Goal: Information Seeking & Learning: Compare options

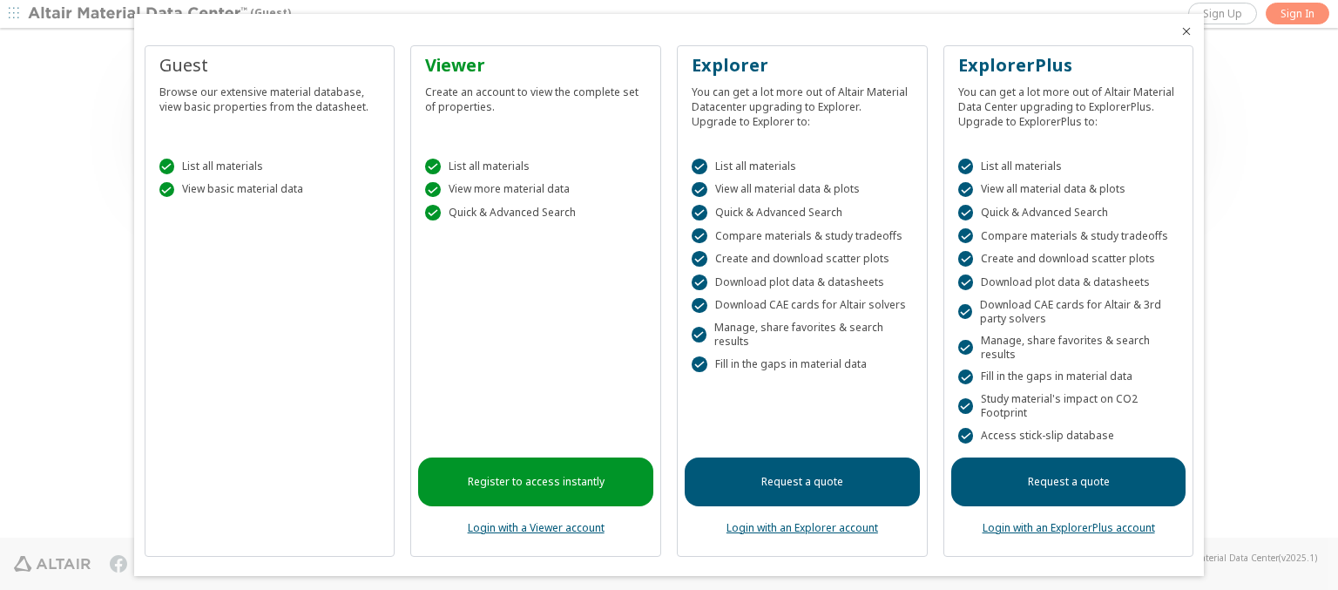
click at [1180, 31] on icon "Close" at bounding box center [1187, 31] width 14 height 14
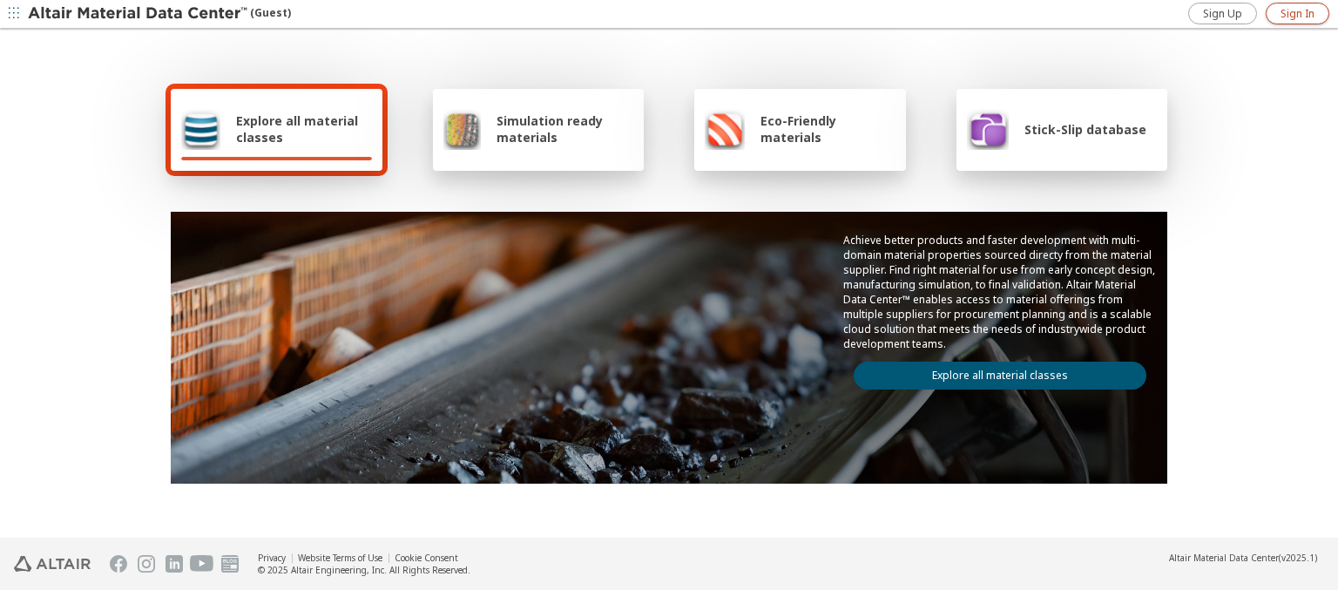
click at [1297, 13] on span "Sign In" at bounding box center [1298, 14] width 34 height 14
click at [139, 14] on img at bounding box center [139, 13] width 222 height 17
click at [297, 129] on span "Explore all material classes" at bounding box center [304, 128] width 136 height 33
click at [993, 371] on link "Explore all material classes" at bounding box center [1000, 376] width 293 height 28
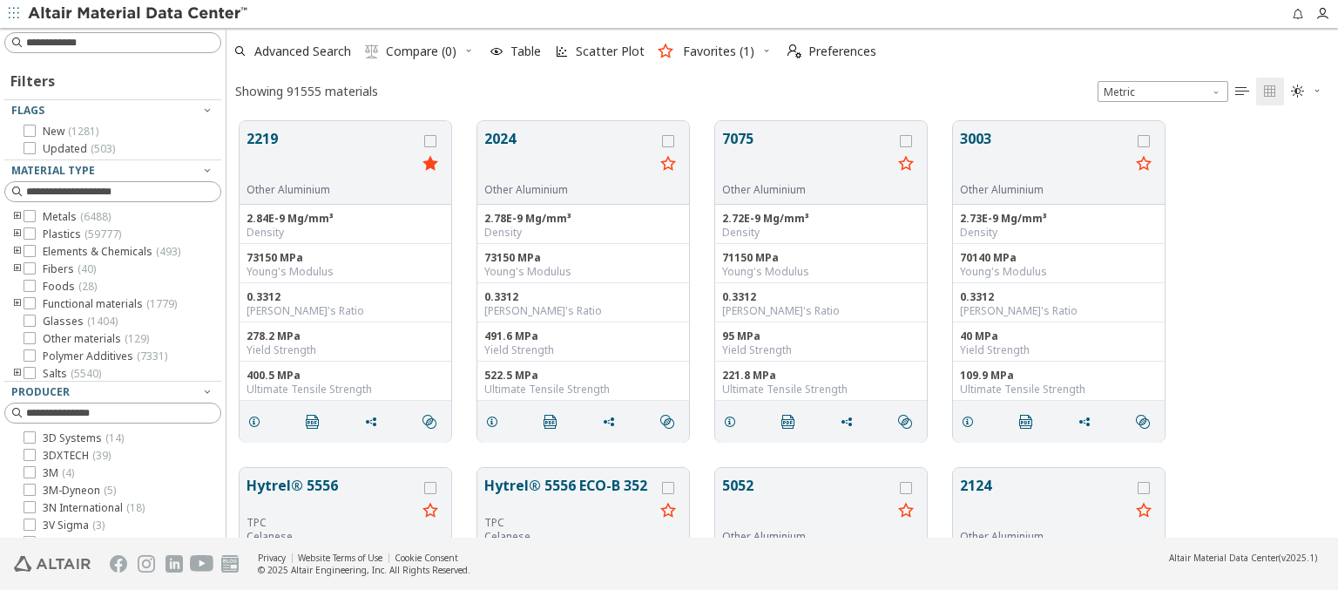
scroll to position [417, 1098]
click at [432, 140] on icon "grid" at bounding box center [430, 141] width 12 height 12
click at [670, 140] on icon "grid" at bounding box center [668, 141] width 12 height 12
click at [422, 51] on span "Compare (2)" at bounding box center [421, 51] width 71 height 12
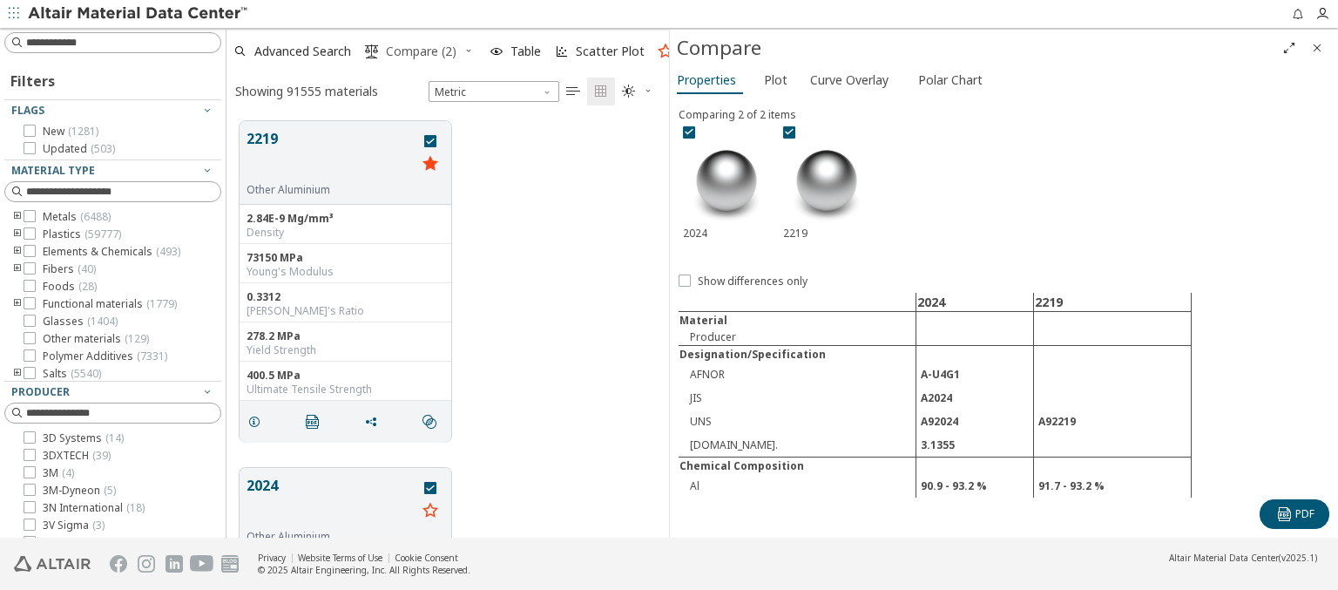
scroll to position [417, 429]
click at [849, 79] on span "Curve Overlay" at bounding box center [849, 80] width 78 height 28
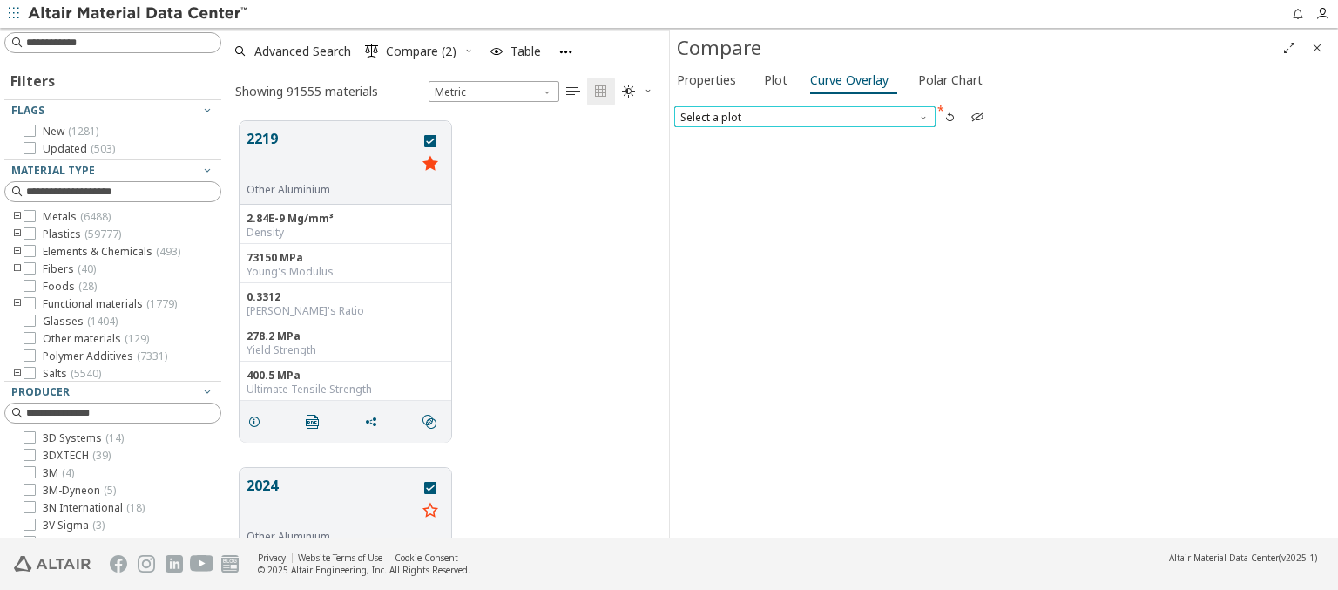
click at [804, 116] on span "Select a plot" at bounding box center [804, 116] width 261 height 21
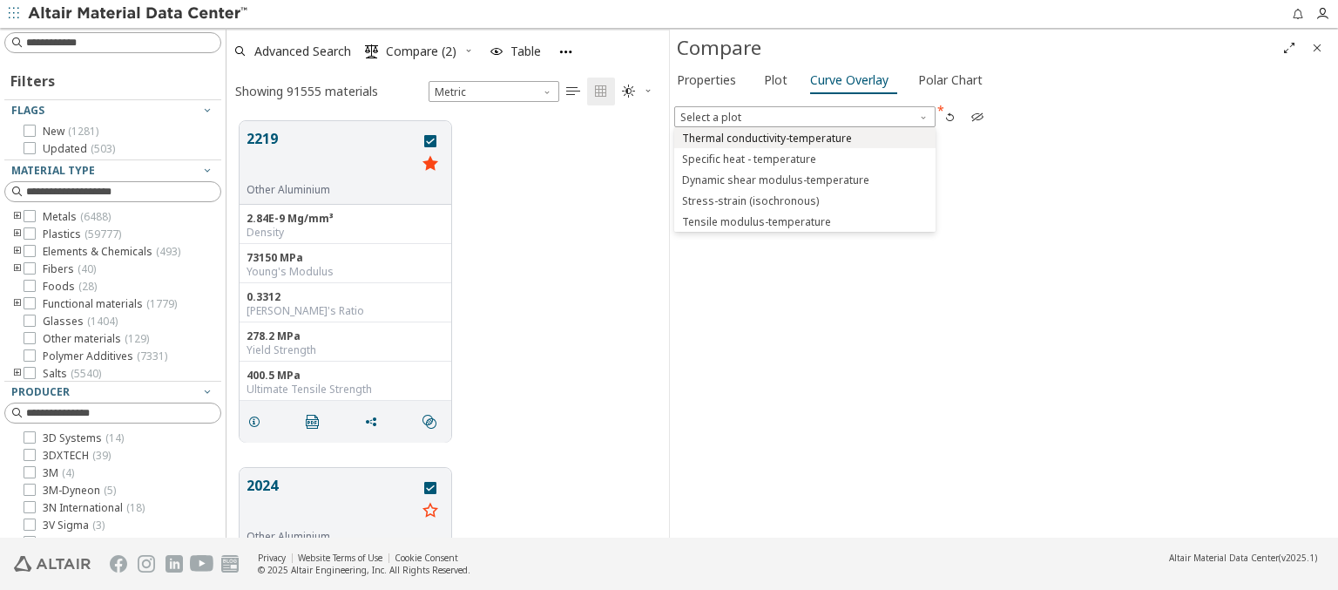
click at [804, 137] on span "Thermal conductivity-temperature" at bounding box center [767, 139] width 170 height 14
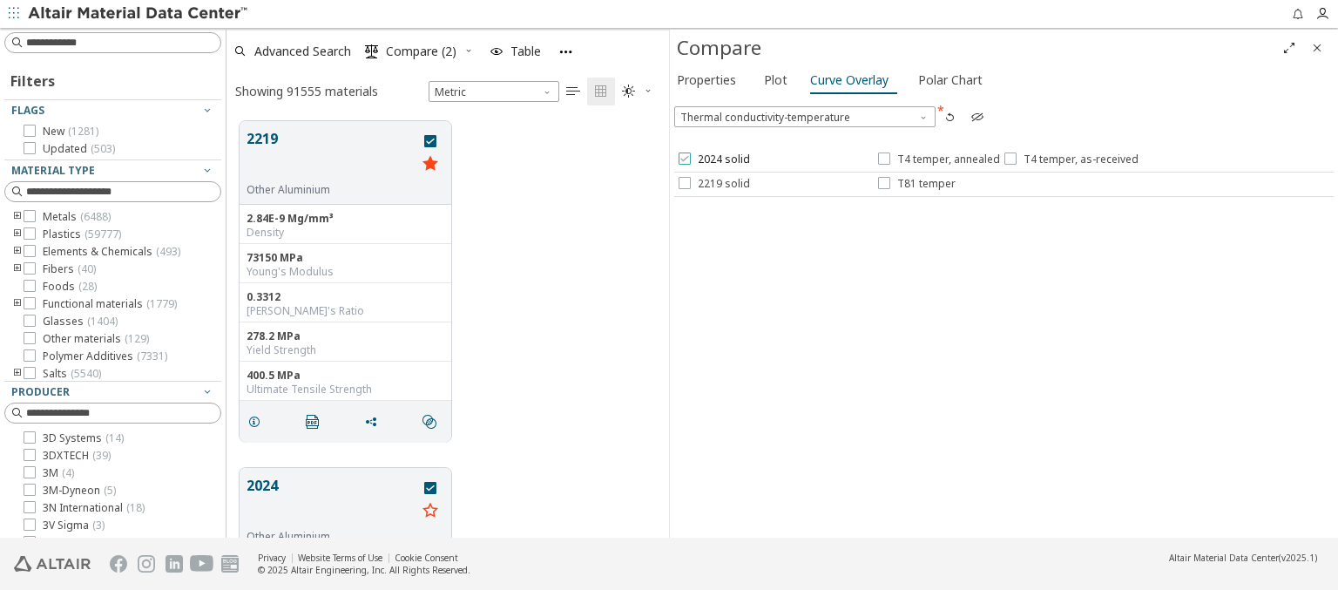
click at [713, 159] on span "2024 solid" at bounding box center [724, 159] width 52 height 14
click at [938, 159] on span "T4 temper, annealed" at bounding box center [949, 159] width 103 height 14
click at [1067, 159] on span "T4 temper, as-received" at bounding box center [1081, 159] width 115 height 14
click at [713, 183] on span "2219 solid" at bounding box center [724, 184] width 52 height 14
click at [916, 183] on span "T81 temper" at bounding box center [927, 184] width 58 height 14
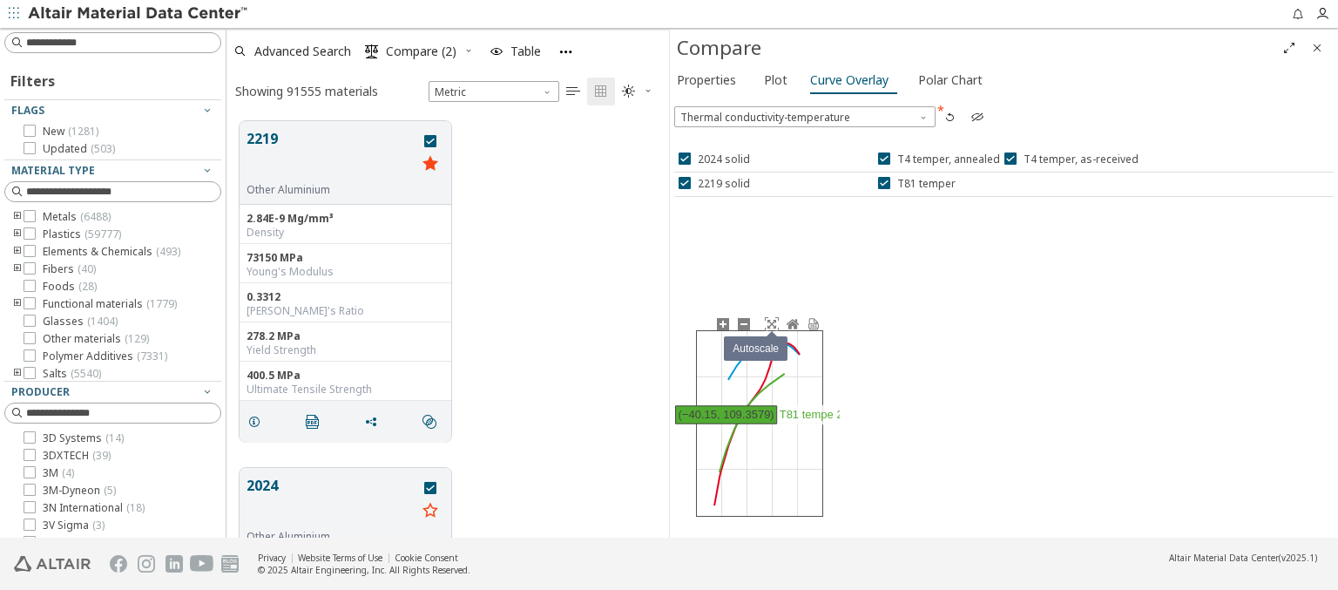
click at [771, 323] on icon at bounding box center [772, 324] width 14 height 14
